Goal: Task Accomplishment & Management: Use online tool/utility

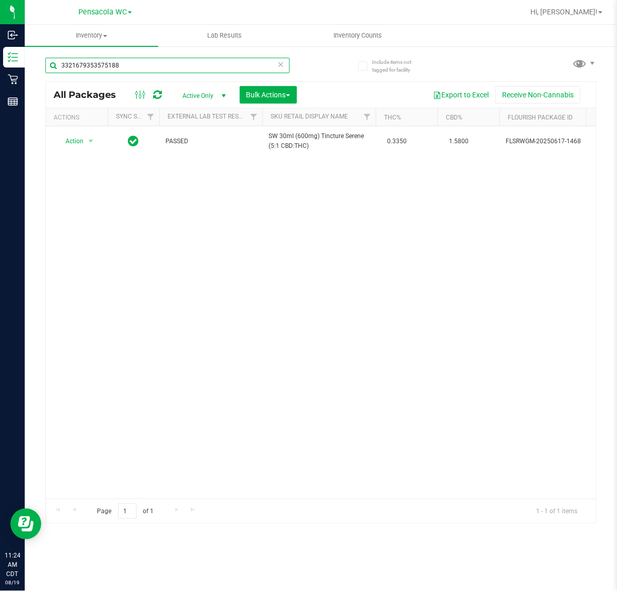
drag, startPoint x: 142, startPoint y: 69, endPoint x: -358, endPoint y: 96, distance: 500.4
click at [0, 96] on html "Inbound Inventory Retail Reports 11:24 AM CDT [DATE] 08/19 Pensacola WC Hi, [PE…" at bounding box center [308, 295] width 617 height 591
type input "4756035952281553"
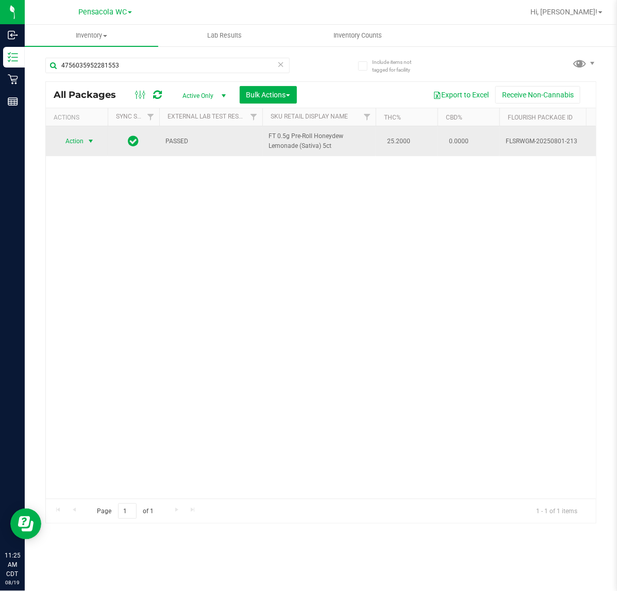
click at [83, 134] on span "Action" at bounding box center [70, 141] width 28 height 14
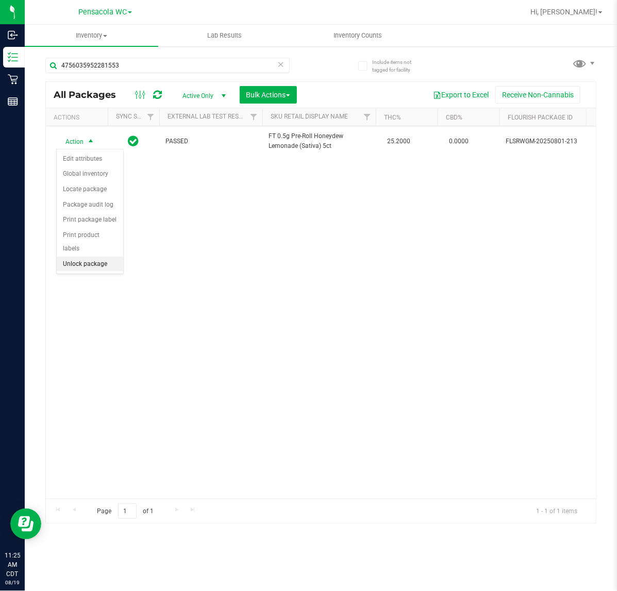
click at [79, 257] on li "Unlock package" at bounding box center [90, 264] width 66 height 15
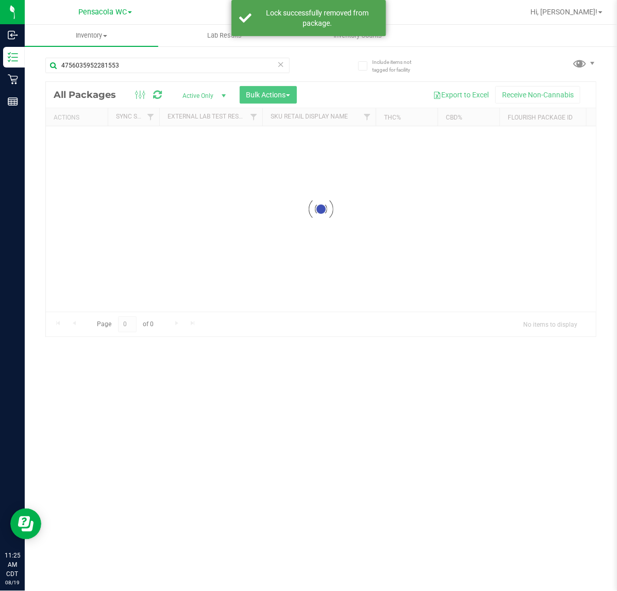
click at [80, 145] on div at bounding box center [321, 209] width 550 height 254
click at [80, 145] on div at bounding box center [321, 302] width 550 height 441
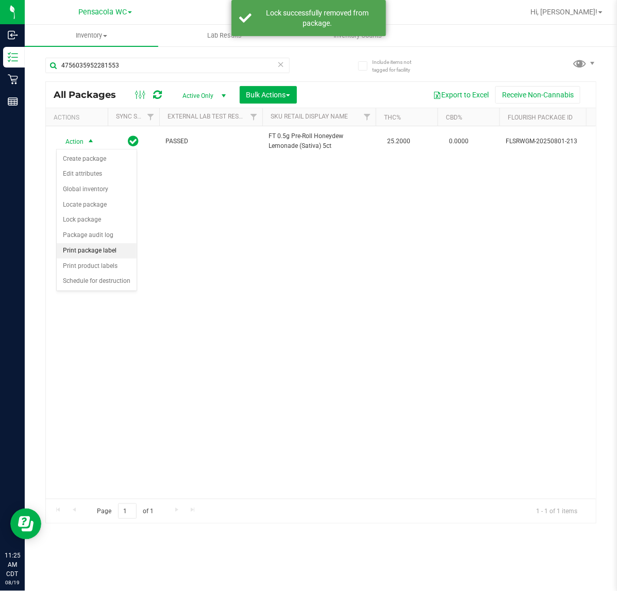
drag, startPoint x: 81, startPoint y: 257, endPoint x: 135, endPoint y: 253, distance: 54.2
click at [79, 257] on li "Print package label" at bounding box center [97, 250] width 80 height 15
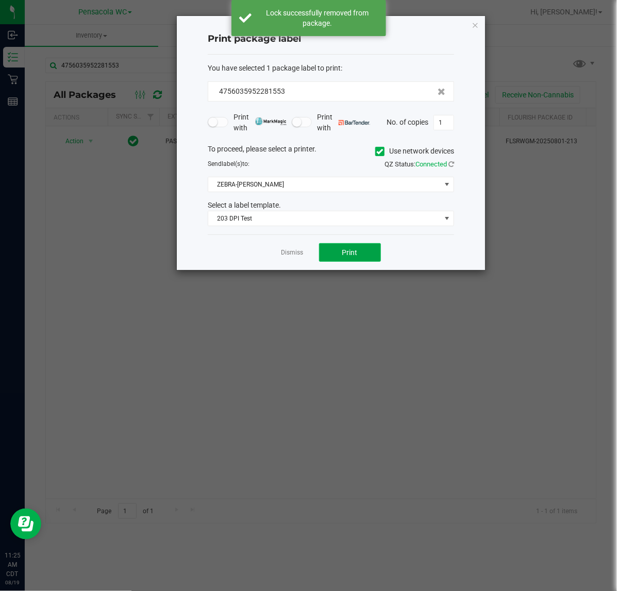
click at [327, 253] on button "Print" at bounding box center [350, 252] width 62 height 19
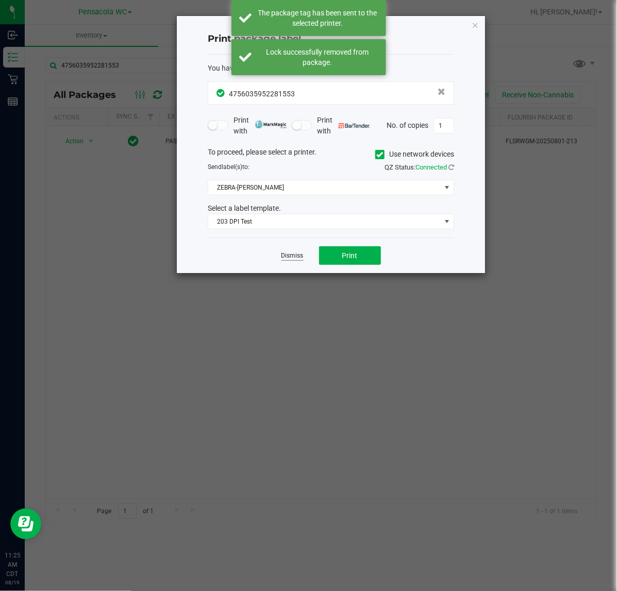
click at [281, 253] on link "Dismiss" at bounding box center [292, 255] width 22 height 9
